Goal: Information Seeking & Learning: Learn about a topic

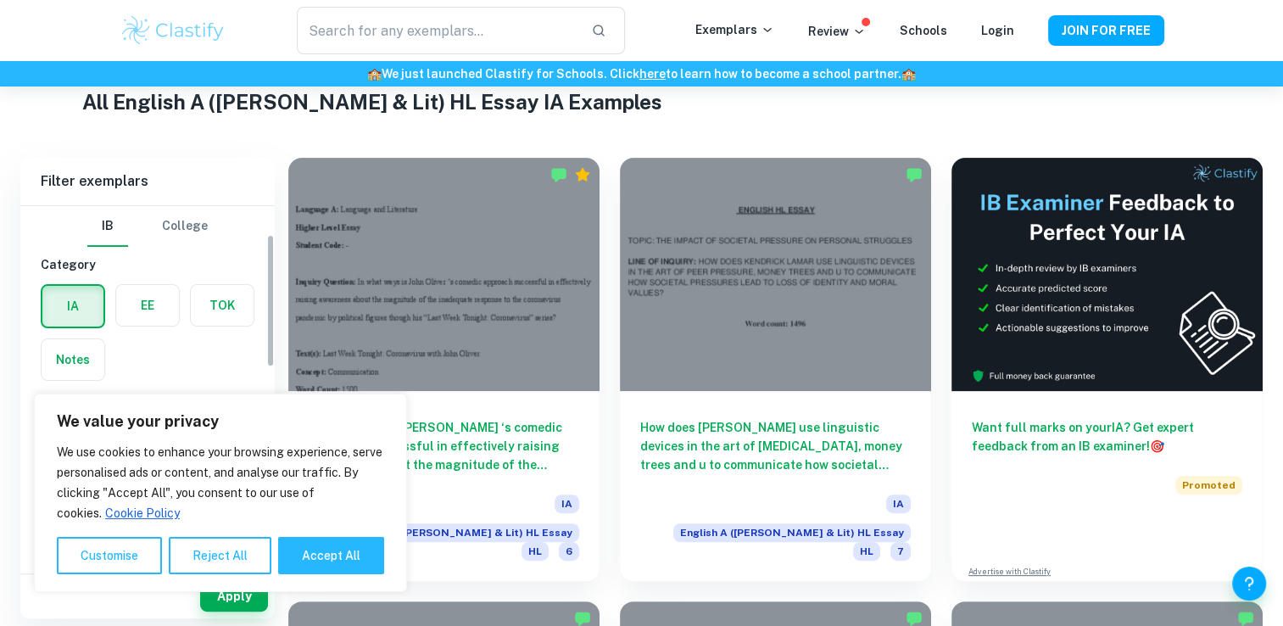
scroll to position [76, 0]
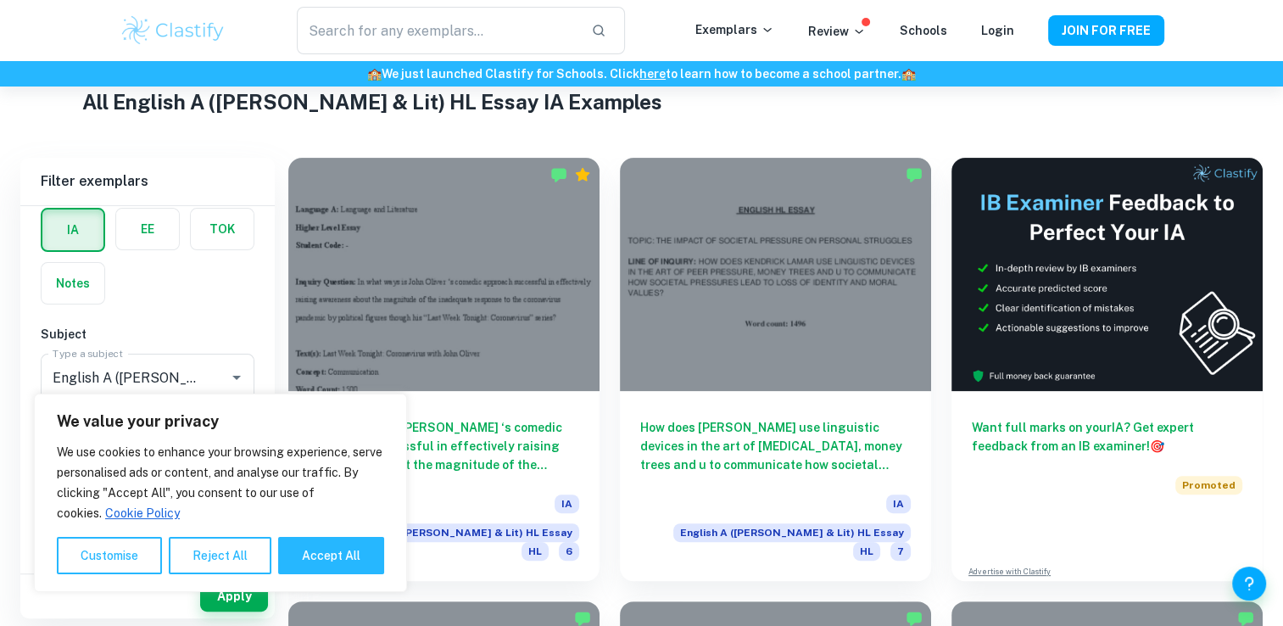
click at [672, 117] on div "All English A ([PERSON_NAME] & Lit) HL Essay IA Examples" at bounding box center [641, 104] width 1118 height 37
click at [312, 564] on button "Accept All" at bounding box center [331, 555] width 106 height 37
checkbox input "true"
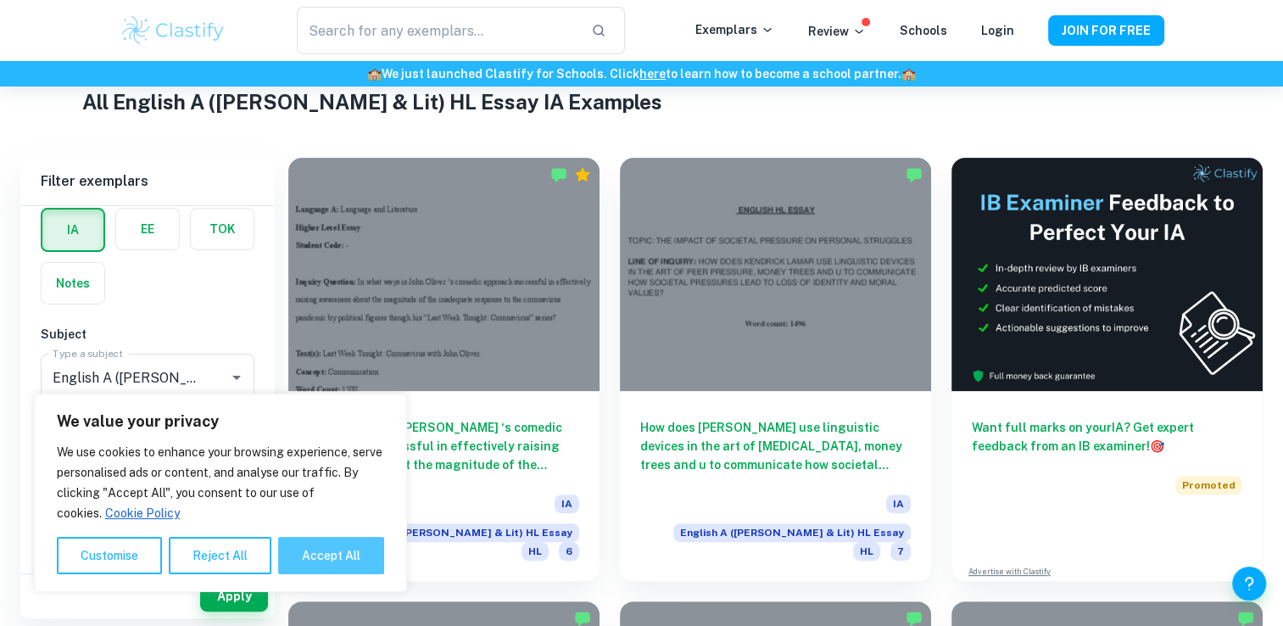
checkbox input "true"
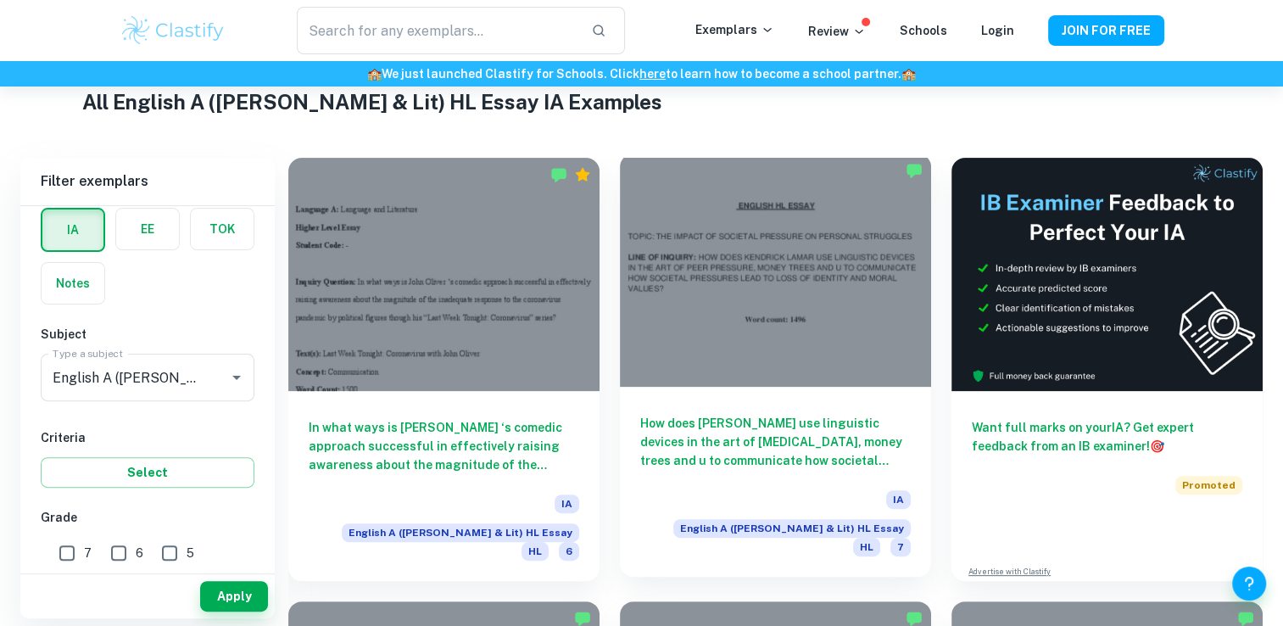
click at [703, 342] on div at bounding box center [775, 269] width 311 height 233
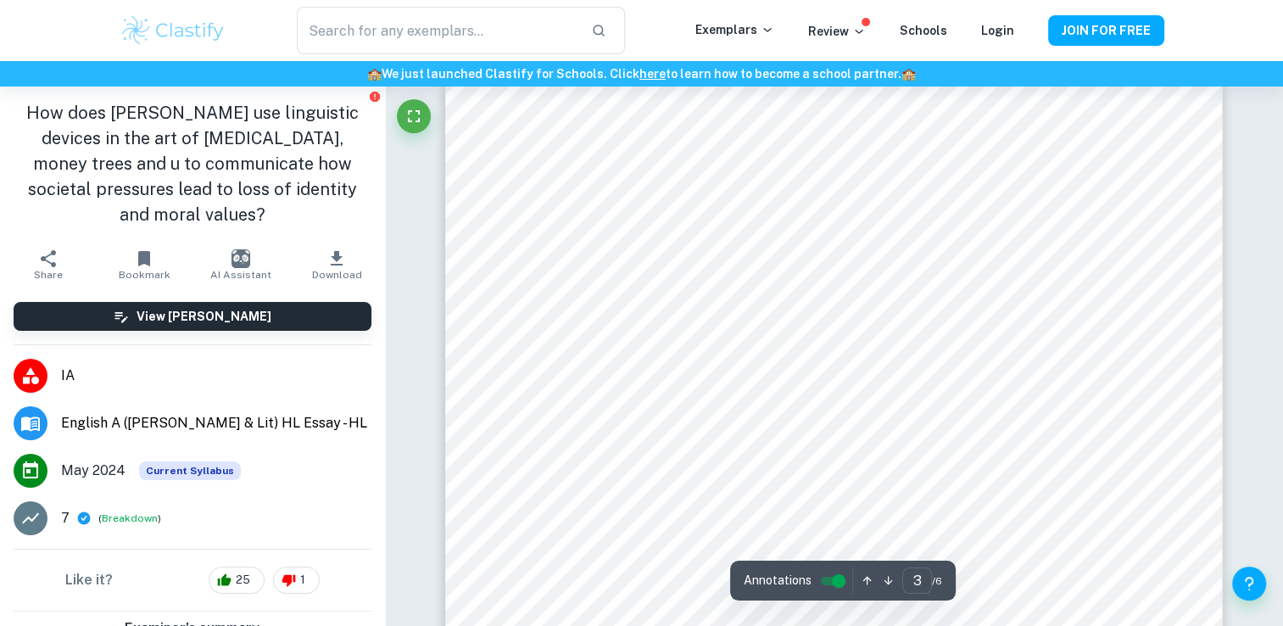
scroll to position [2490, 0]
type input "6"
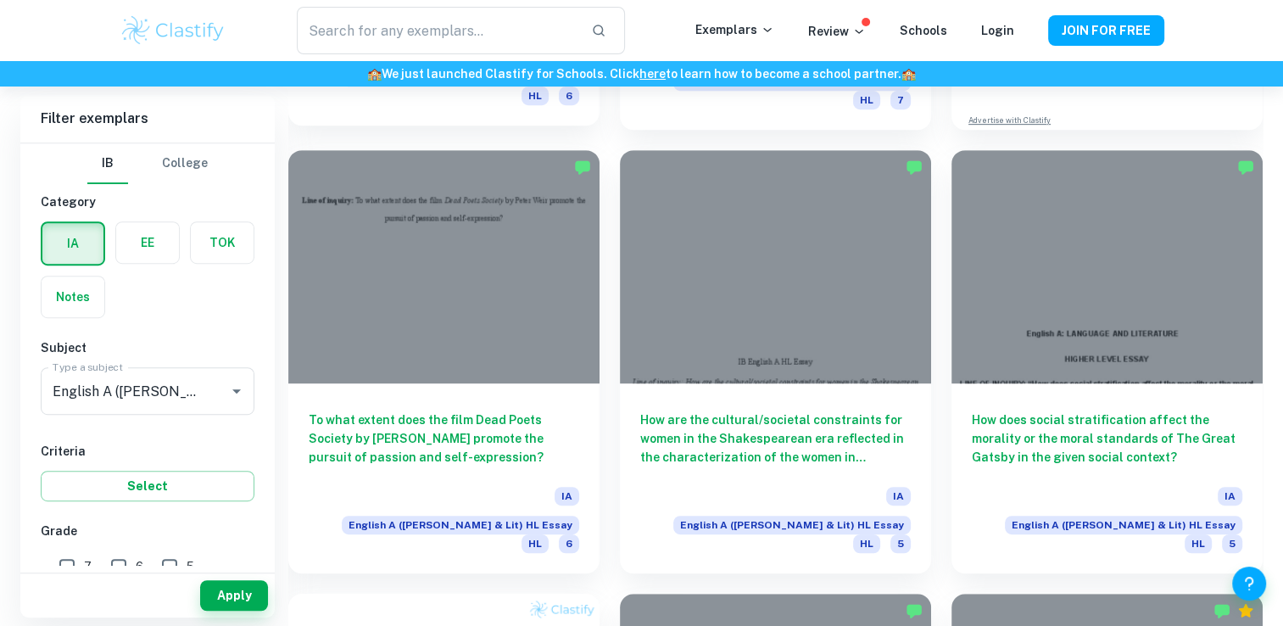
scroll to position [864, 0]
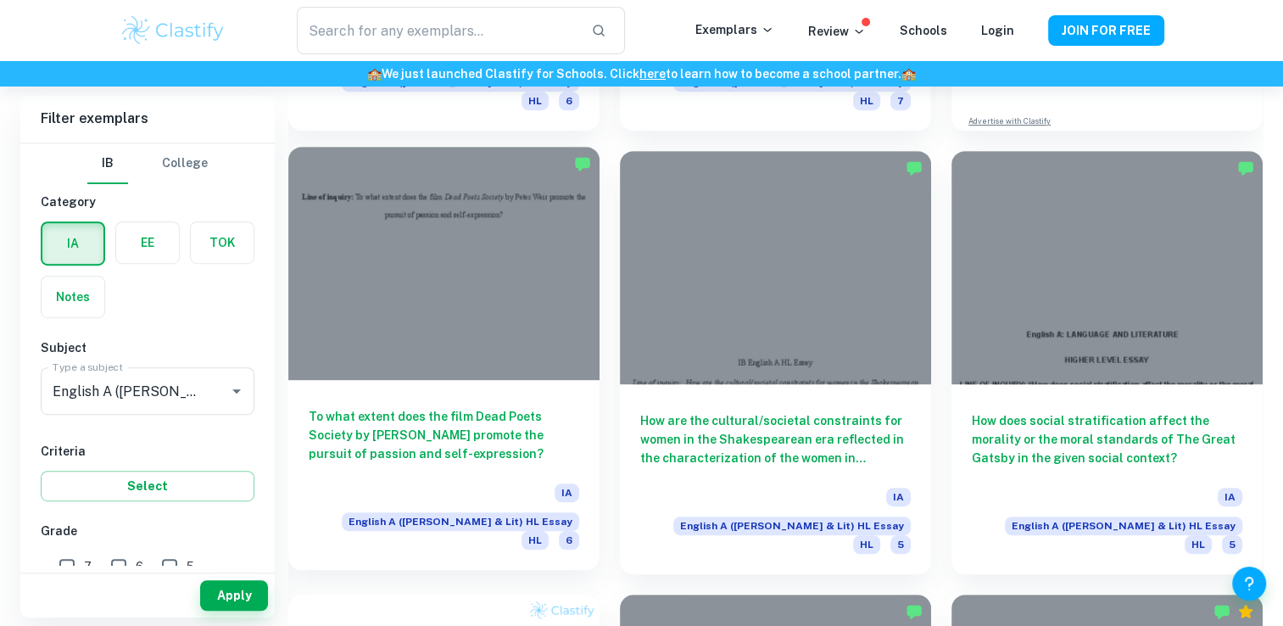
click at [395, 303] on div at bounding box center [443, 263] width 311 height 233
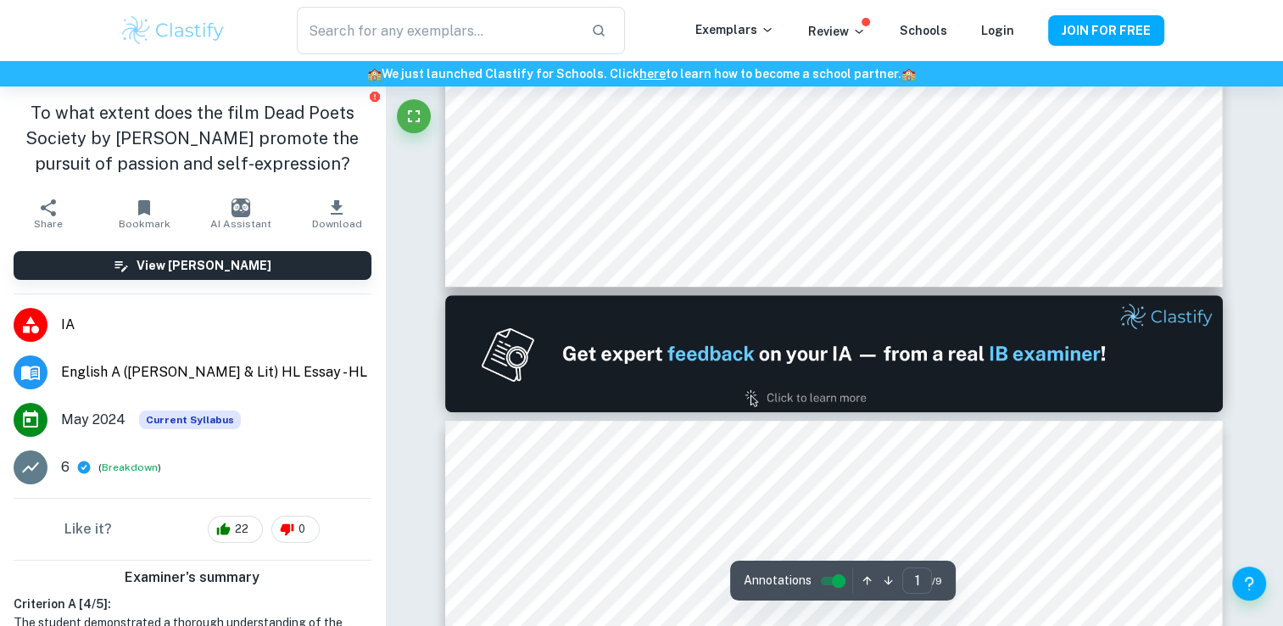
type input "2"
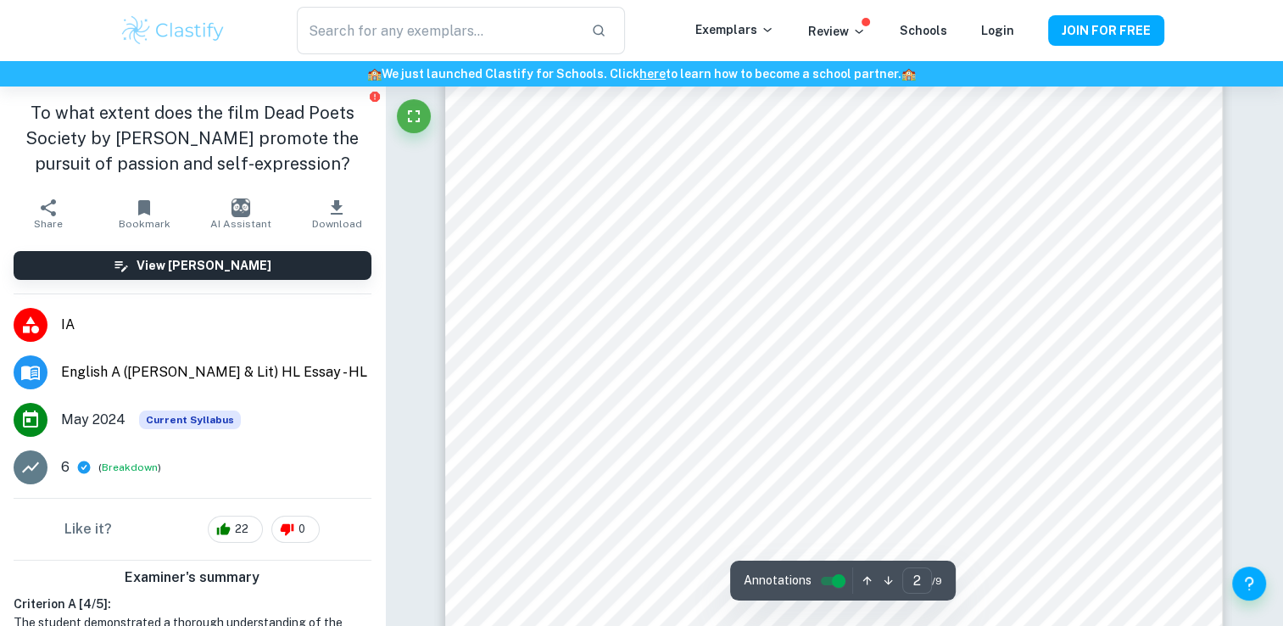
scroll to position [1300, 0]
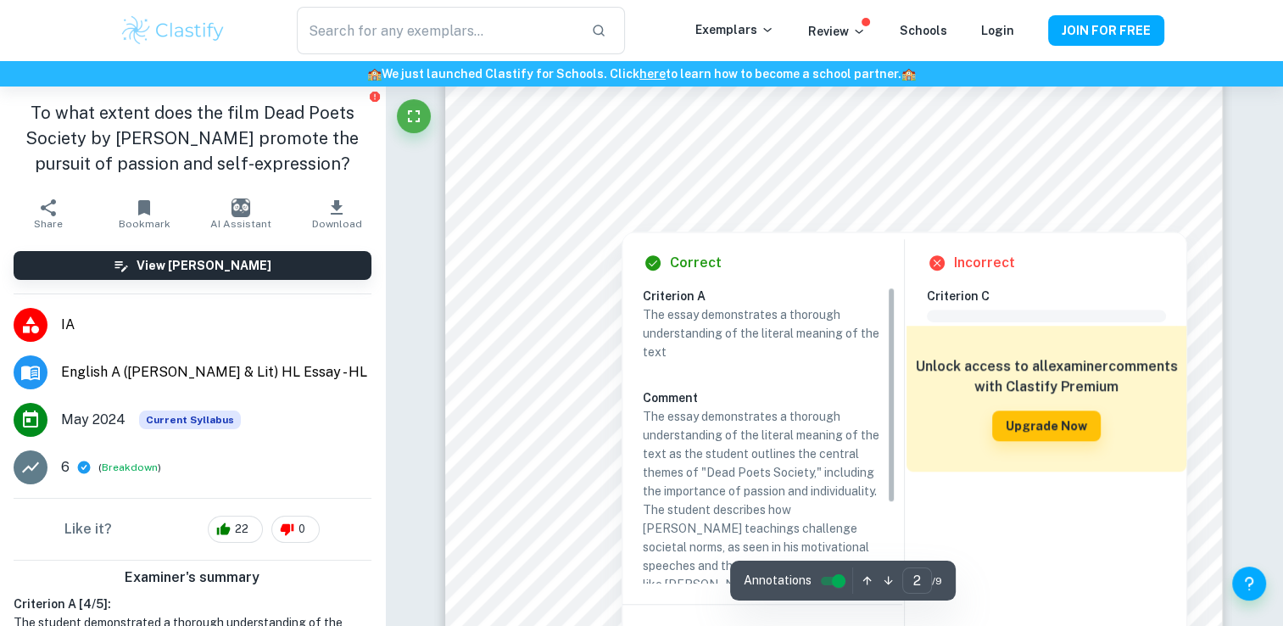
click at [576, 214] on div at bounding box center [622, 209] width 170 height 36
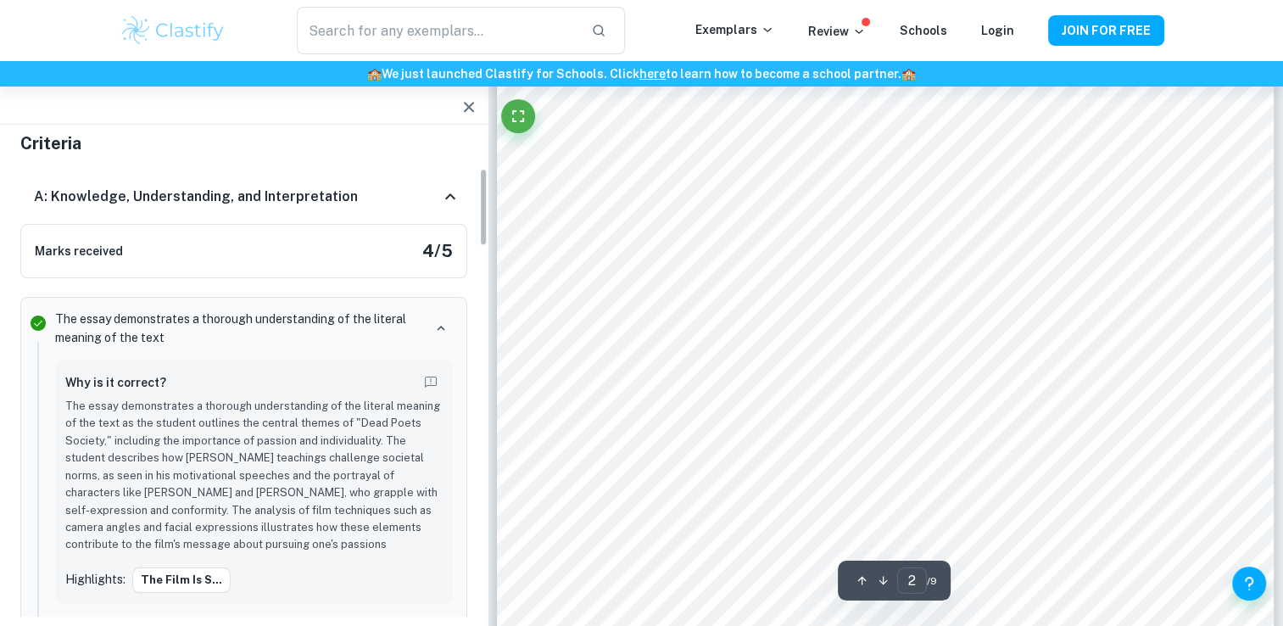
scroll to position [216, 0]
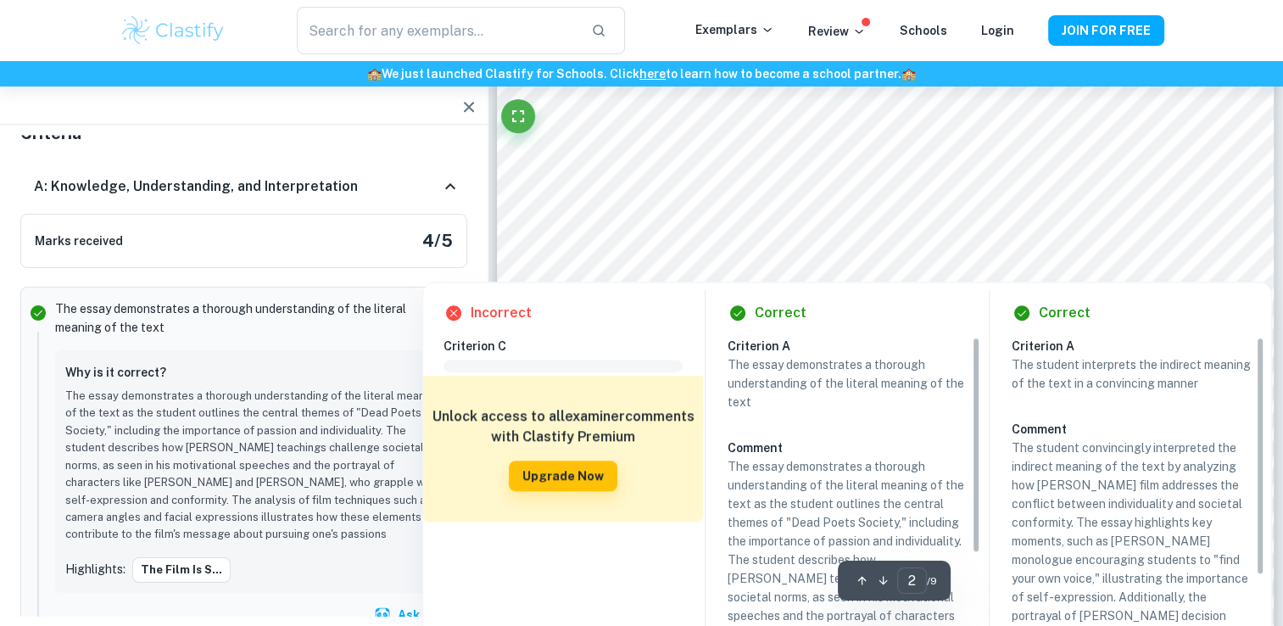
click at [619, 214] on div at bounding box center [869, 232] width 565 height 53
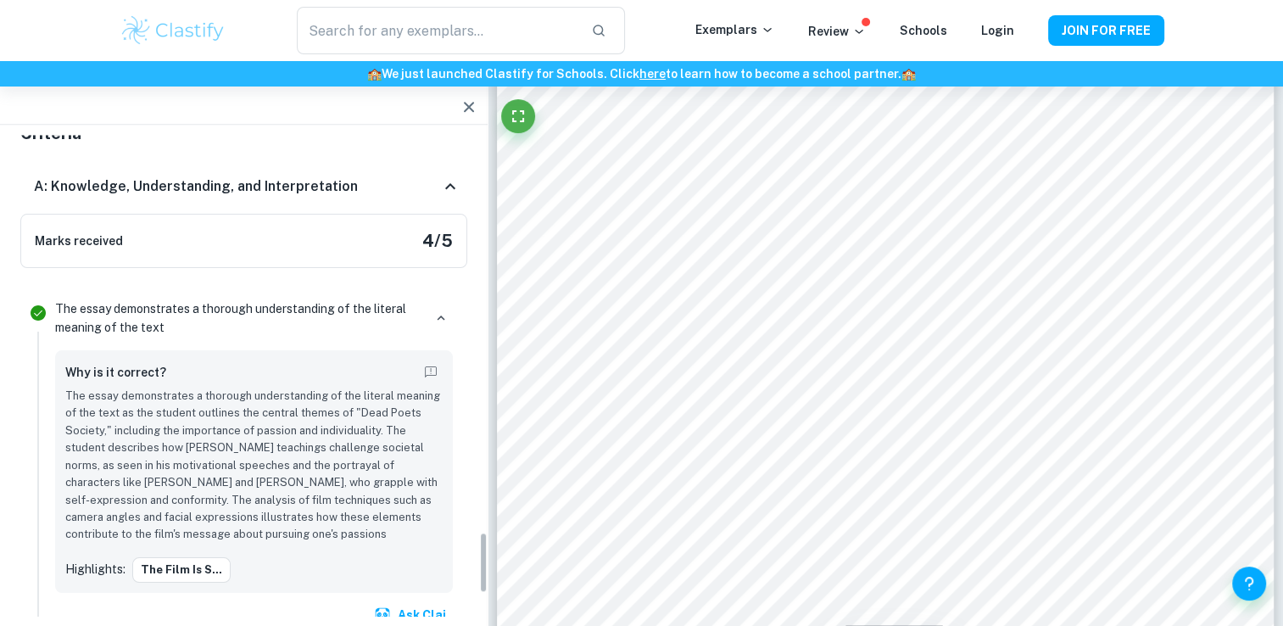
scroll to position [3087, 0]
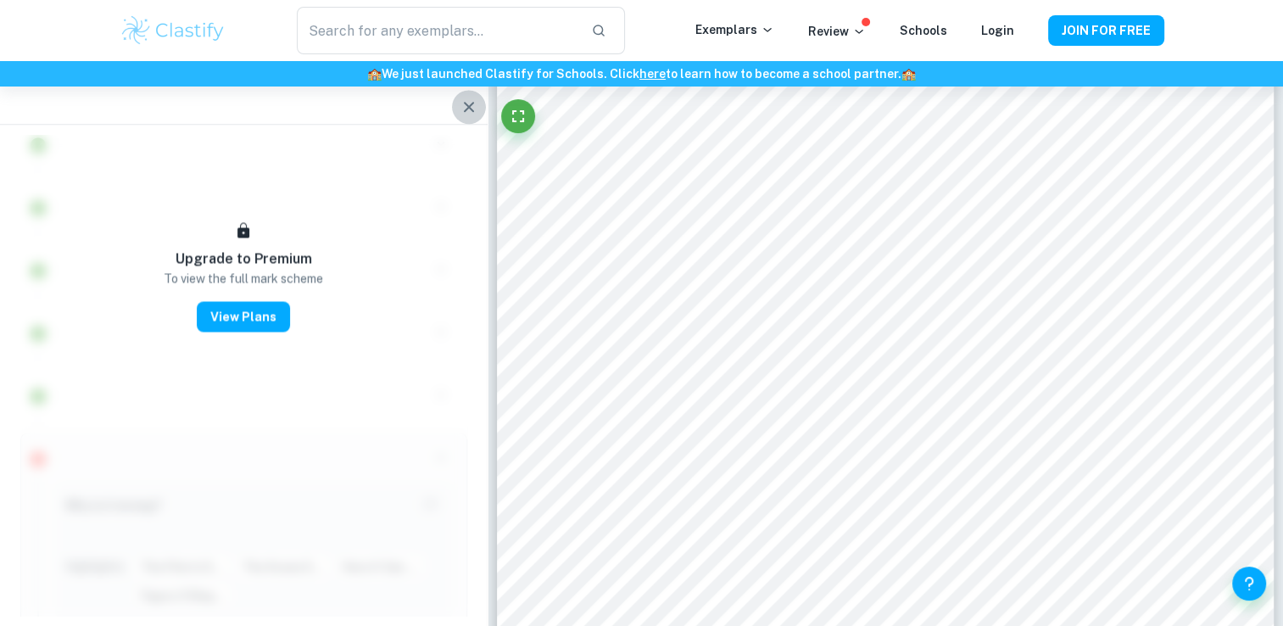
click at [466, 106] on icon "button" at bounding box center [469, 107] width 20 height 20
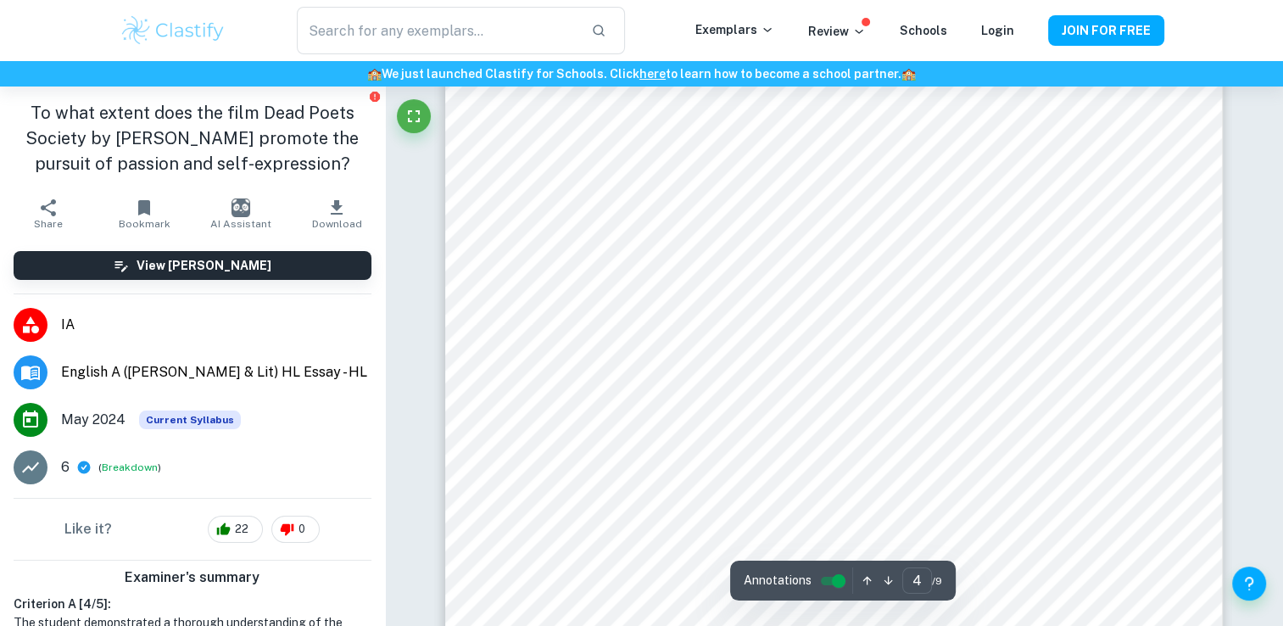
scroll to position [3362, 0]
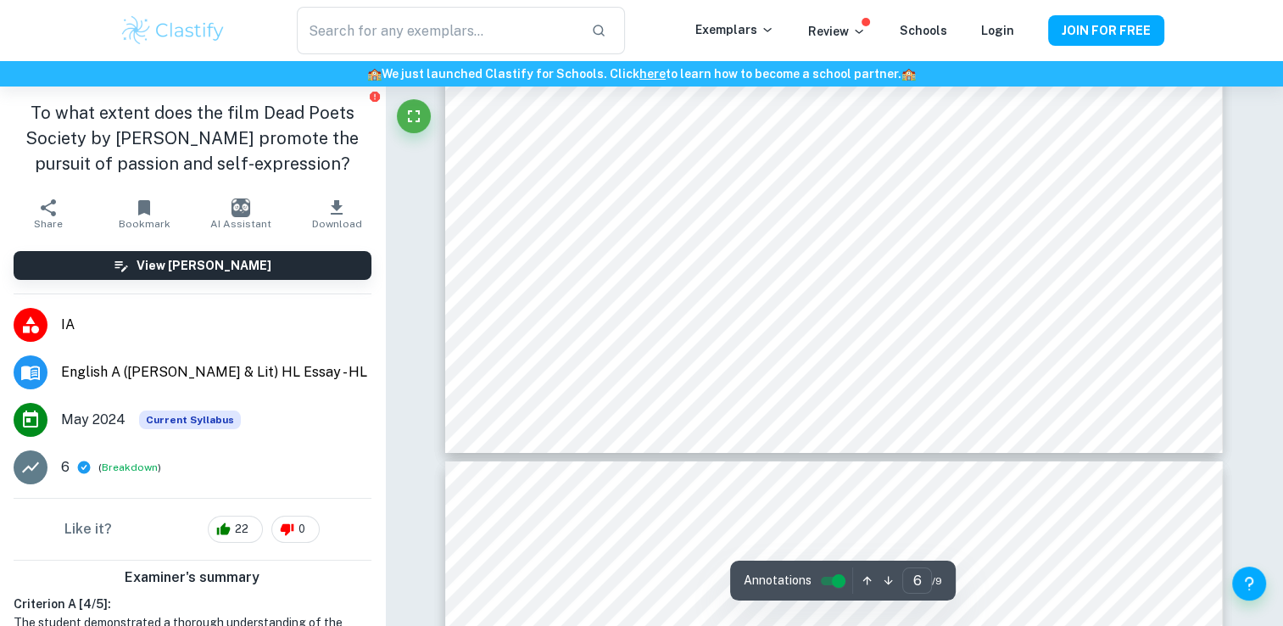
type input "7"
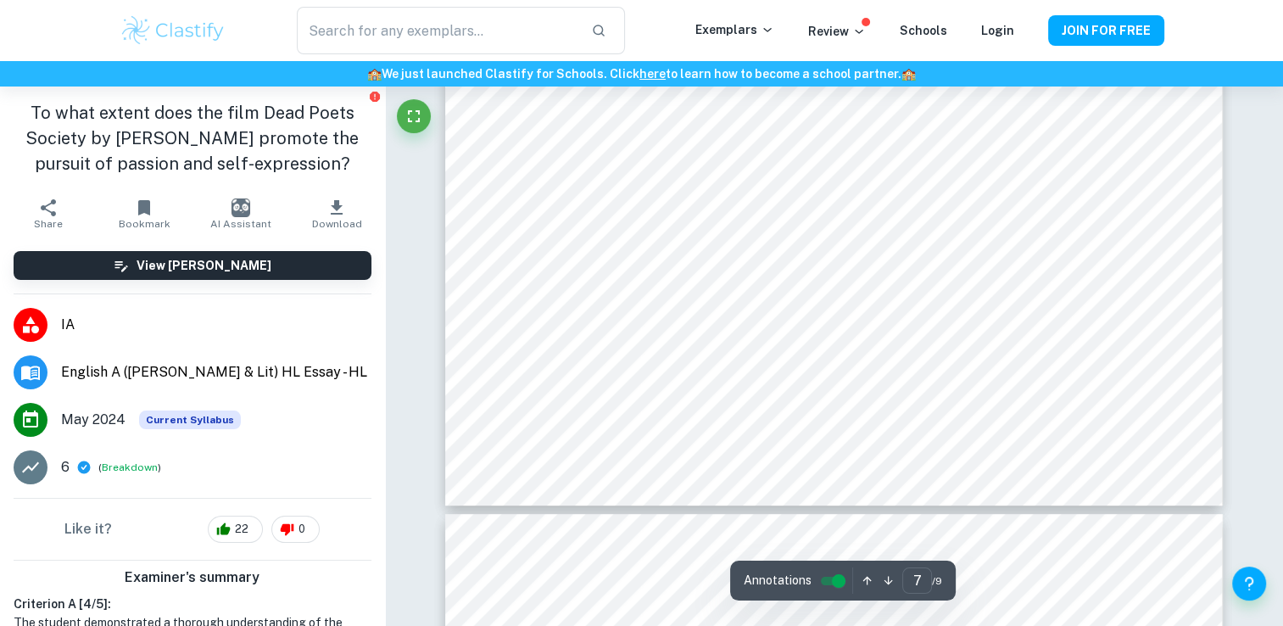
scroll to position [6861, 0]
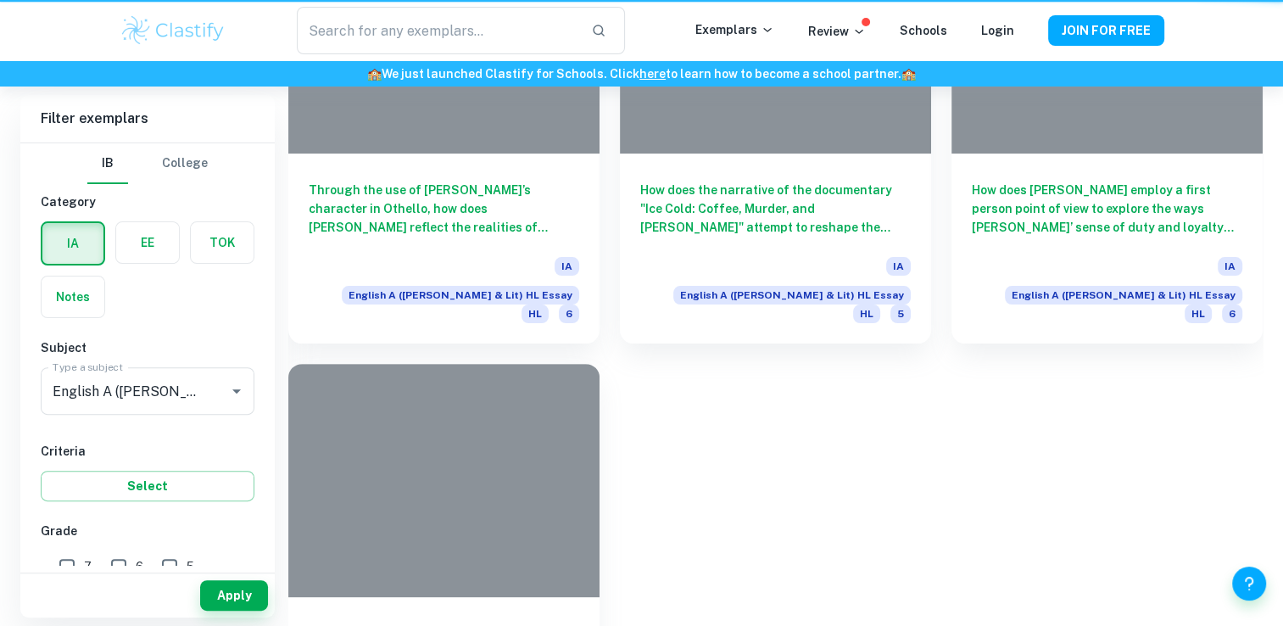
scroll to position [864, 0]
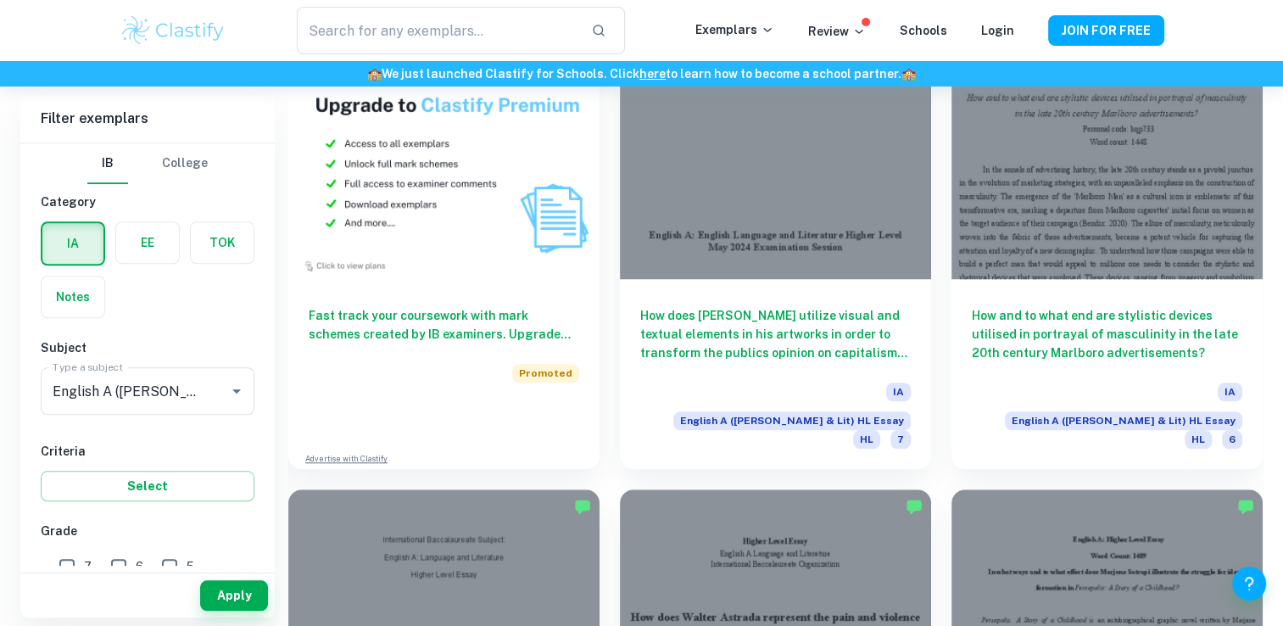
scroll to position [1411, 0]
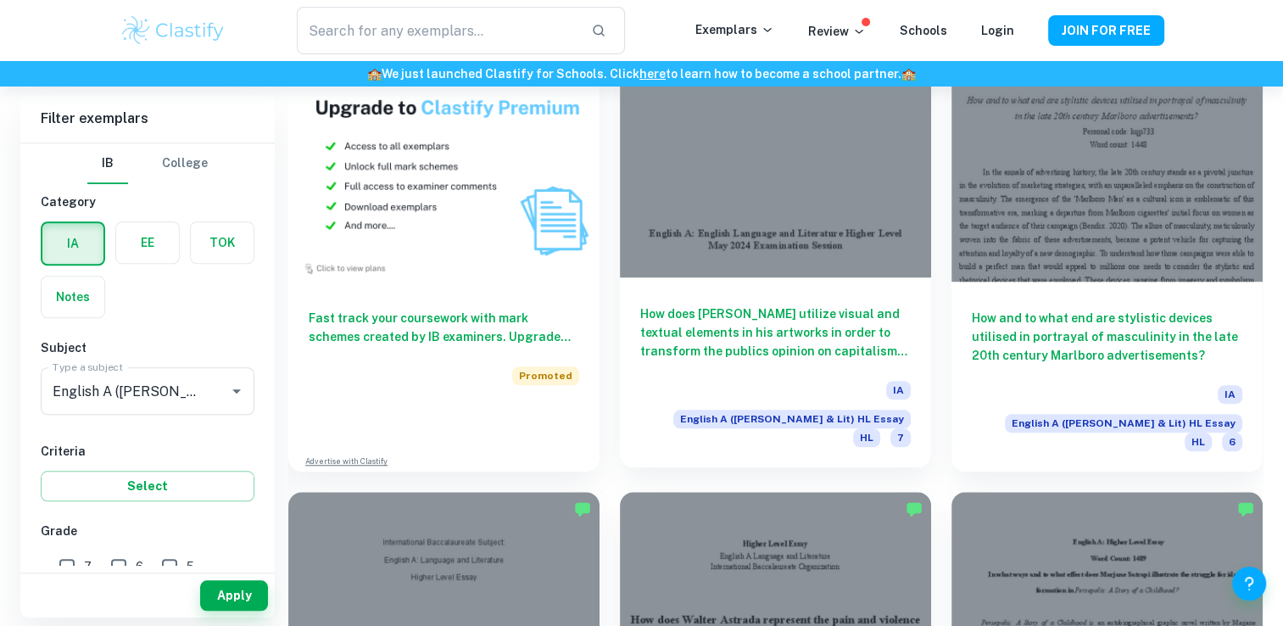
click at [701, 304] on h6 "How does [PERSON_NAME] utilize visual and textual elements in his artworks in o…" at bounding box center [775, 332] width 270 height 56
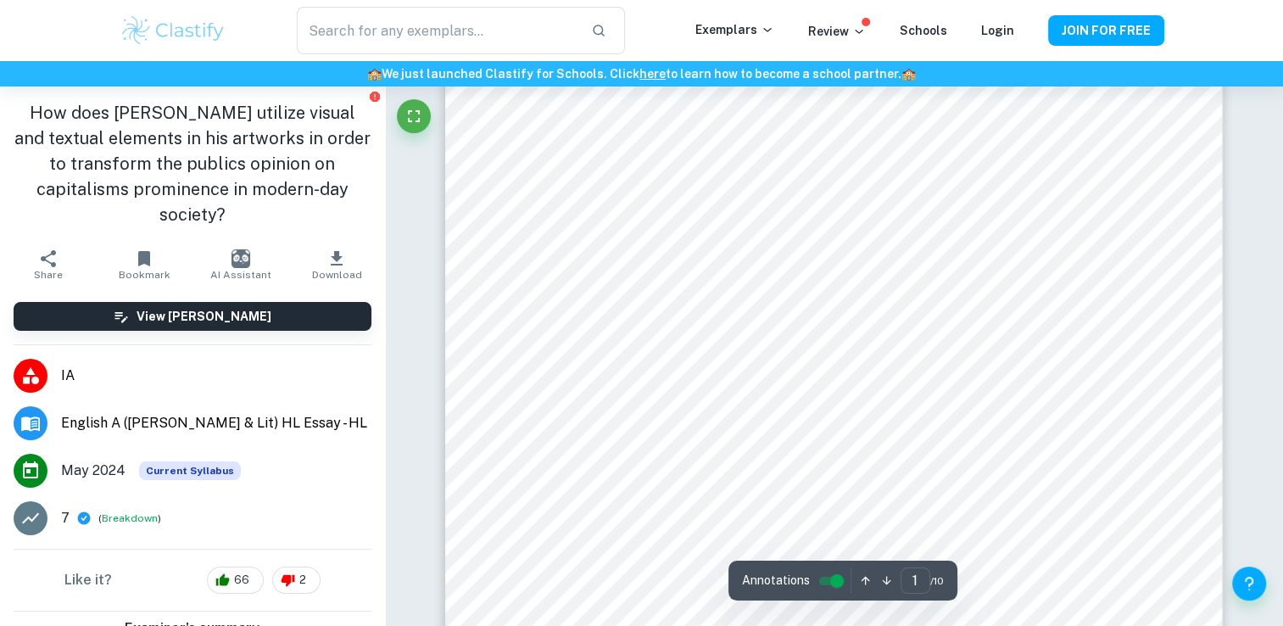
scroll to position [388, 0]
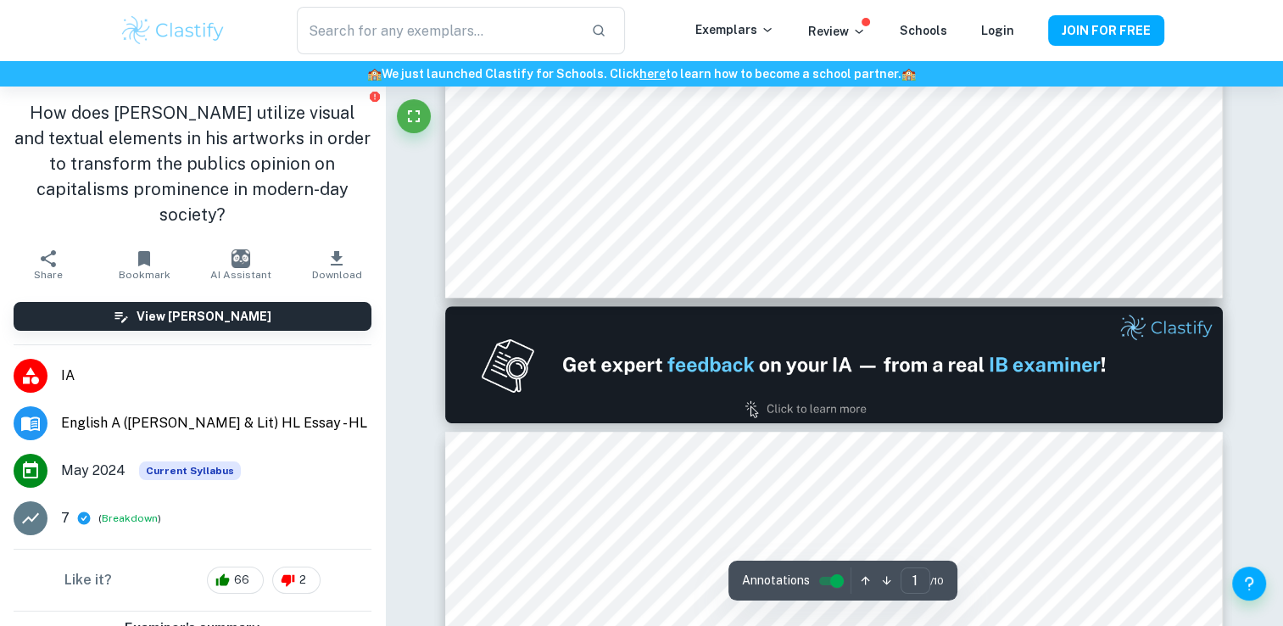
type input "2"
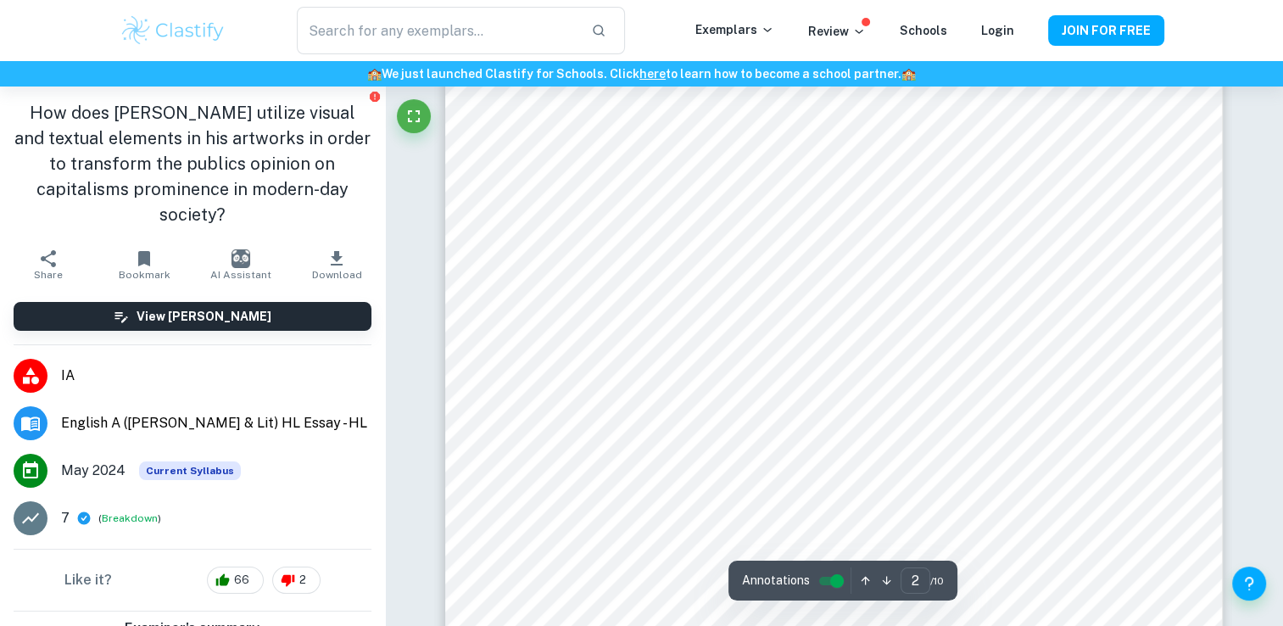
scroll to position [1336, 0]
